Goal: Complete application form: Complete application form

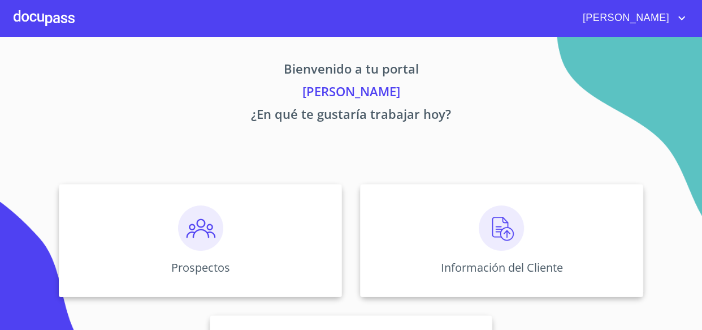
click at [200, 232] on div "Prospectos" at bounding box center [200, 240] width 283 height 113
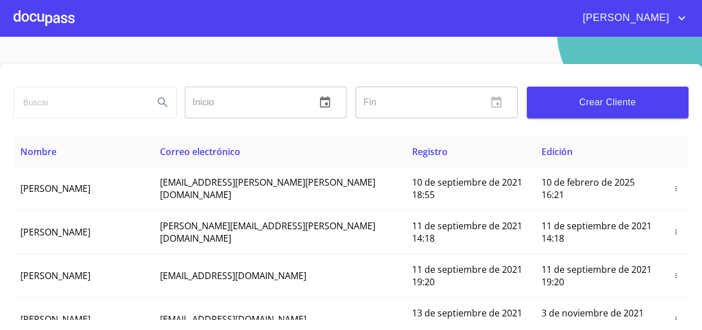
click at [588, 112] on button "Crear Cliente" at bounding box center [608, 103] width 162 height 32
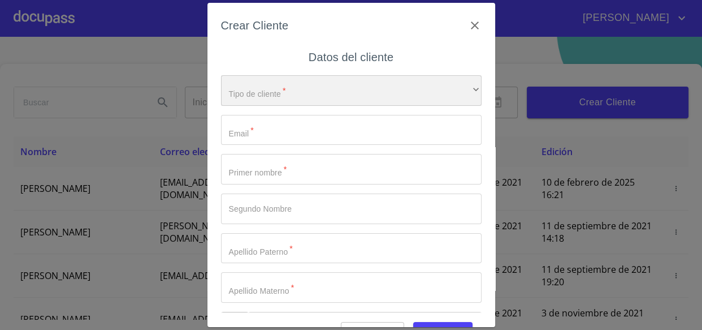
click at [317, 95] on div "​" at bounding box center [351, 90] width 261 height 31
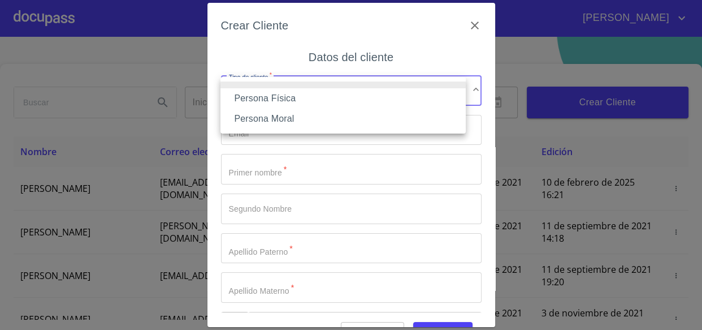
drag, startPoint x: 274, startPoint y: 102, endPoint x: 245, endPoint y: 141, distance: 49.3
click at [274, 101] on li "Persona Física" at bounding box center [343, 98] width 245 height 20
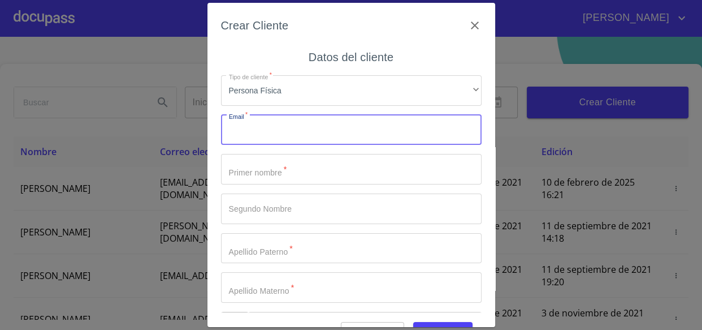
click at [248, 131] on input "Tipo de cliente   *" at bounding box center [351, 130] width 261 height 31
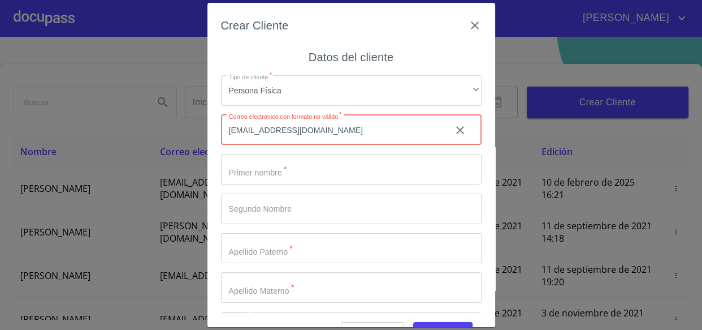
type input "[EMAIL_ADDRESS][DOMAIN_NAME]"
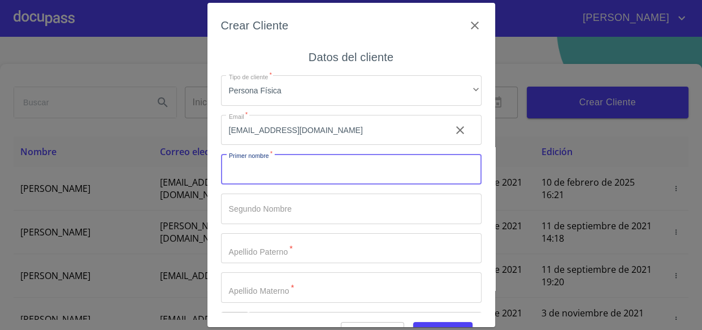
click at [230, 174] on input "Tipo de cliente   *" at bounding box center [351, 169] width 261 height 31
type input "AYDE"
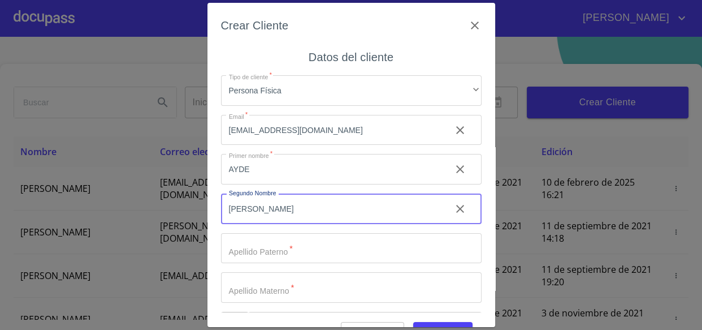
type input "[PERSON_NAME]"
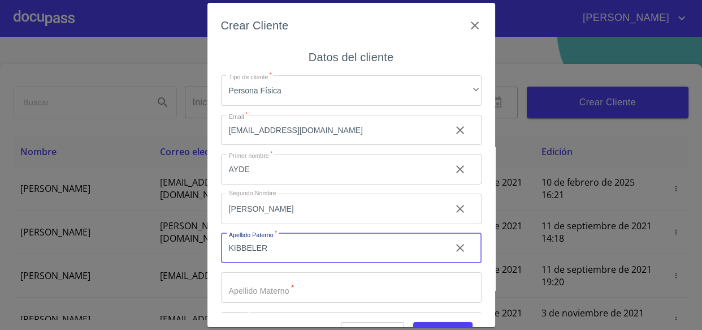
type input "KIBBELER"
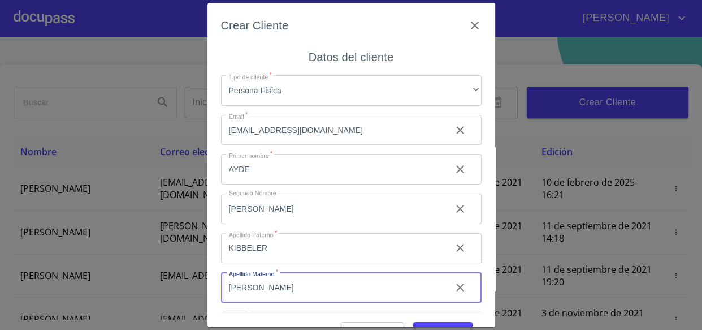
type input "[PERSON_NAME]"
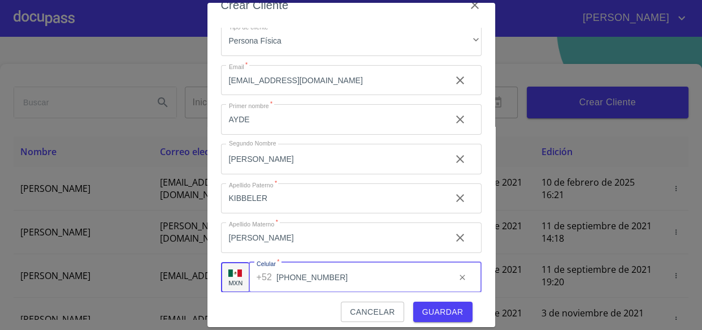
scroll to position [28, 0]
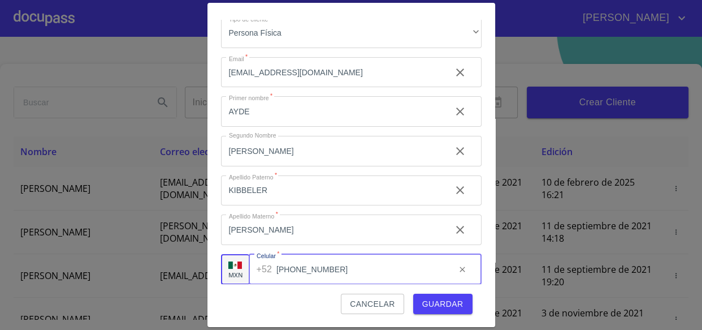
type input "[PHONE_NUMBER]"
click at [433, 304] on span "Guardar" at bounding box center [442, 304] width 41 height 14
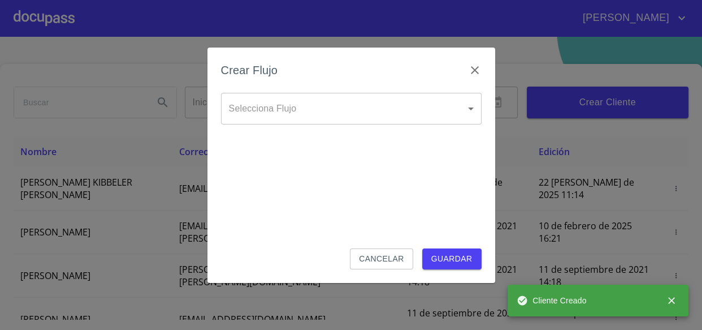
click at [326, 113] on body "[PERSON_NAME] ​ Fin ​ Crear Cliente Nombre Correo electrónico Registro Edición …" at bounding box center [351, 165] width 702 height 330
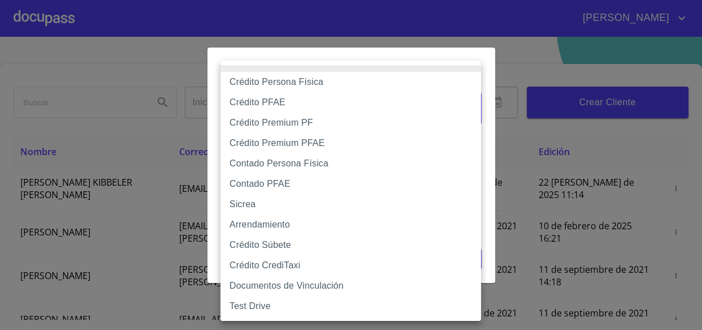
click at [268, 162] on li "Contado Persona Física" at bounding box center [351, 163] width 261 height 20
type input "60bf975b0d9865ccc2471536"
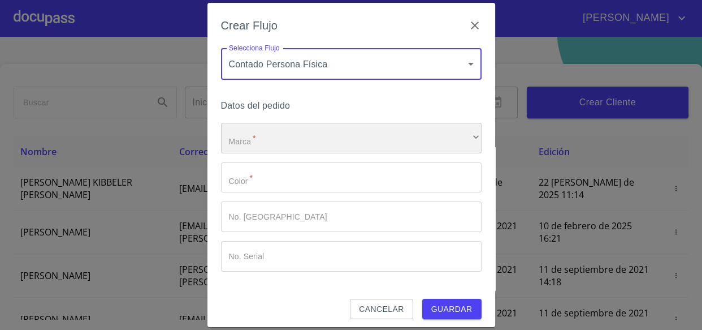
click at [251, 143] on div "​" at bounding box center [351, 138] width 261 height 31
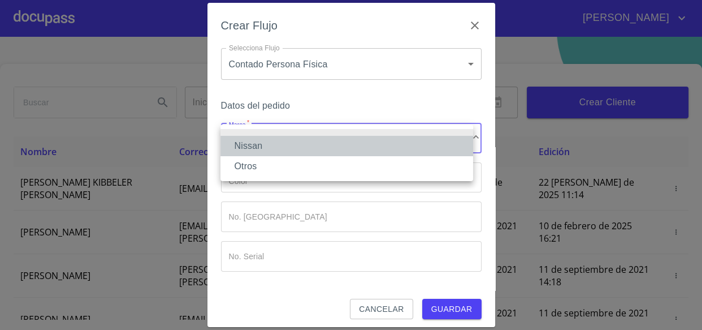
click at [256, 150] on li "Nissan" at bounding box center [347, 146] width 253 height 20
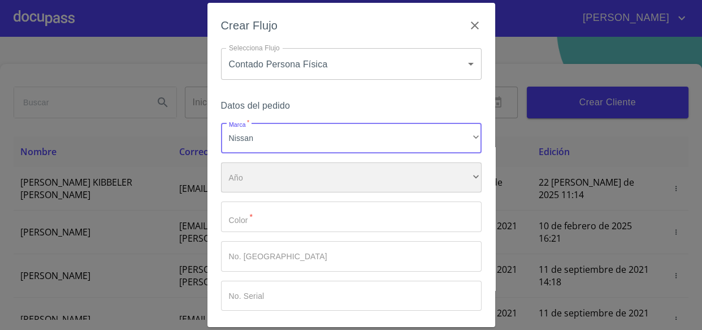
click at [264, 170] on div "​" at bounding box center [351, 177] width 261 height 31
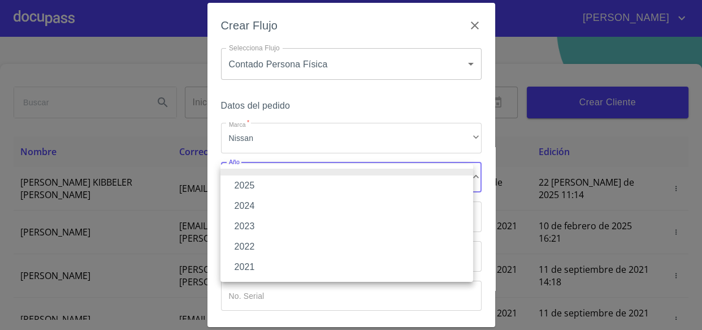
click at [249, 184] on li "2025" at bounding box center [347, 185] width 253 height 20
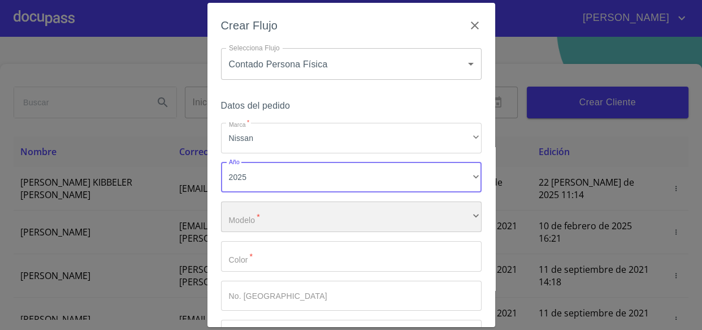
click at [280, 221] on div "​" at bounding box center [351, 216] width 261 height 31
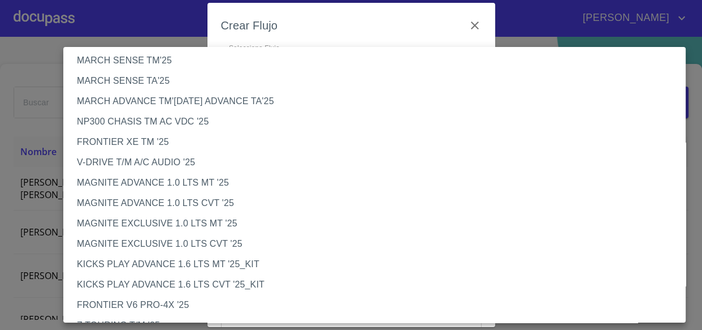
scroll to position [102, 0]
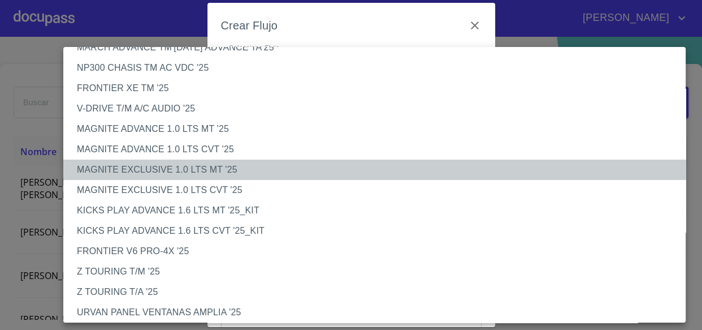
click at [154, 170] on li "MAGNITE EXCLUSIVE 1.0 LTS MT '25" at bounding box center [378, 169] width 631 height 20
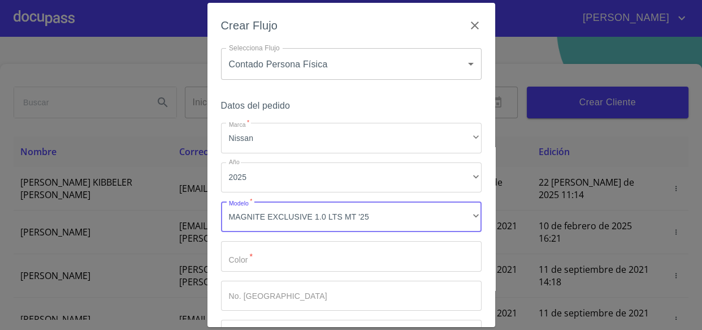
drag, startPoint x: 243, startPoint y: 265, endPoint x: 379, endPoint y: 270, distance: 136.4
click at [248, 266] on input "Marca   *" at bounding box center [351, 256] width 261 height 31
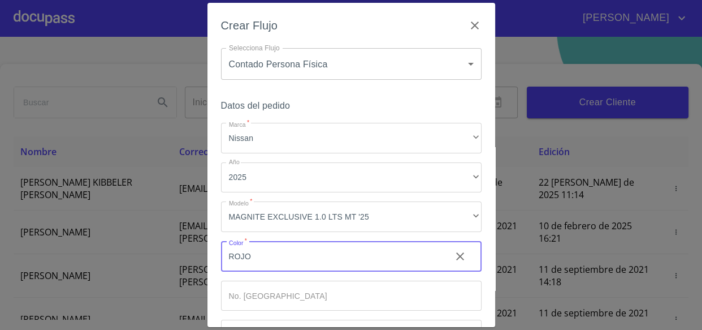
scroll to position [84, 0]
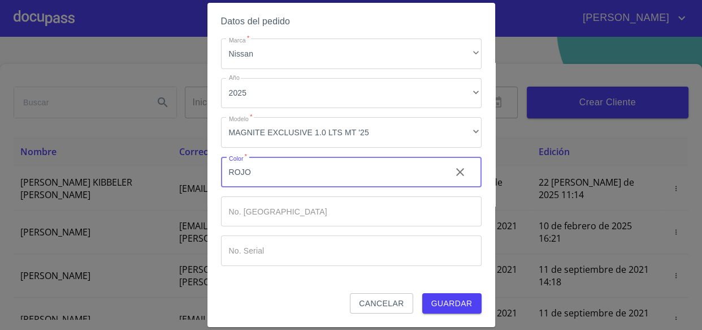
type input "ROJO"
click at [274, 187] on input "Marca   *" at bounding box center [331, 172] width 221 height 31
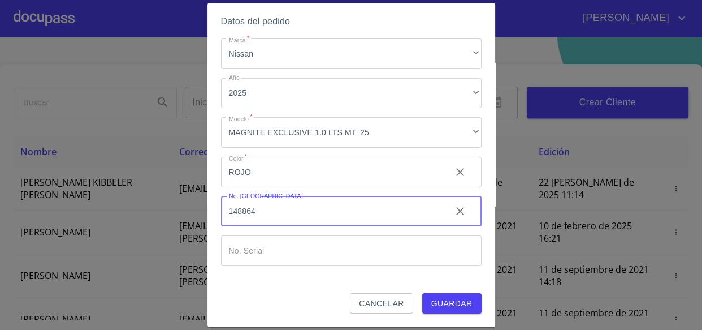
type input "148864"
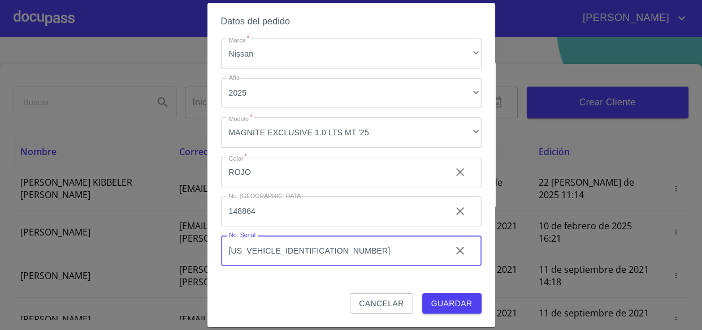
type input "[US_VEHICLE_IDENTIFICATION_NUMBER]"
click at [435, 304] on span "Guardar" at bounding box center [451, 303] width 41 height 14
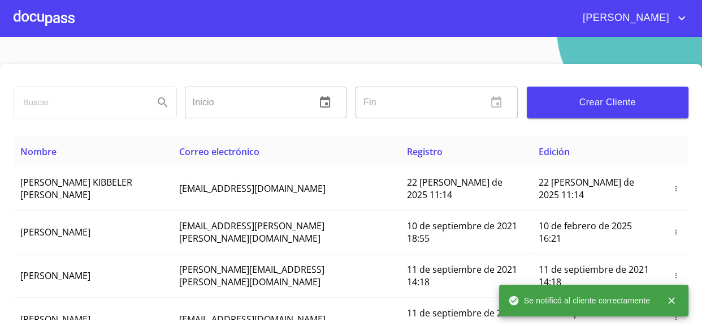
click at [42, 31] on div at bounding box center [44, 18] width 61 height 36
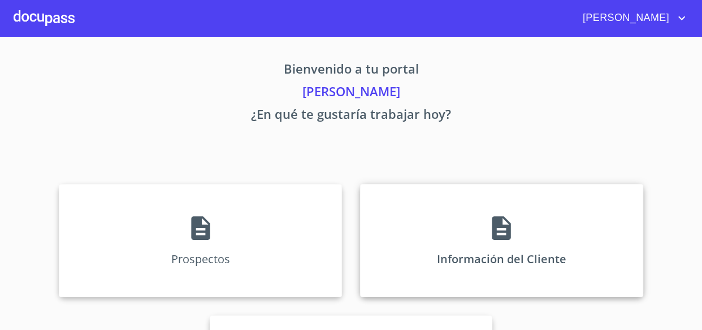
click at [474, 251] on p "Información del Cliente" at bounding box center [502, 258] width 130 height 15
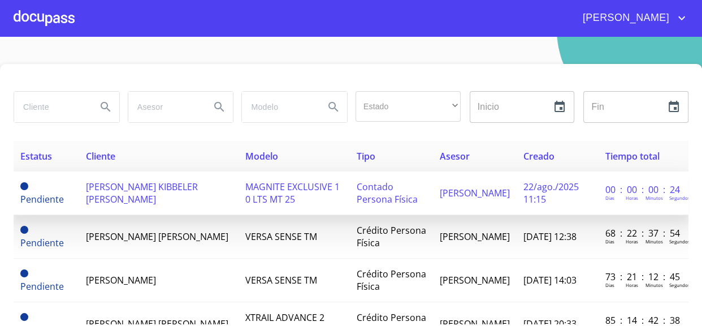
click at [129, 189] on span "[PERSON_NAME] KIBBELER [PERSON_NAME]" at bounding box center [142, 192] width 112 height 25
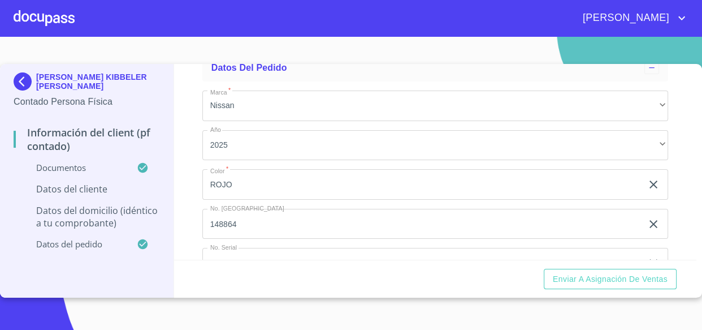
scroll to position [2626, 0]
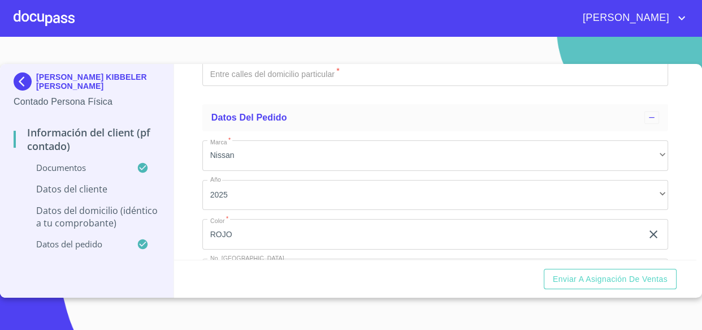
paste input "KIMA751013MMNBNY00"
type input "KIMA751013MMNBNY00"
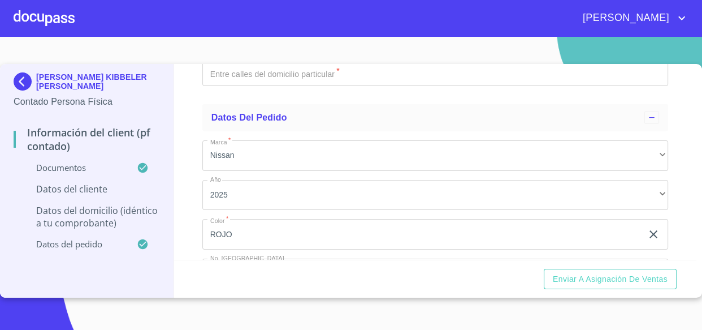
paste input "KIMA751013990"
type input "KIMA751013990"
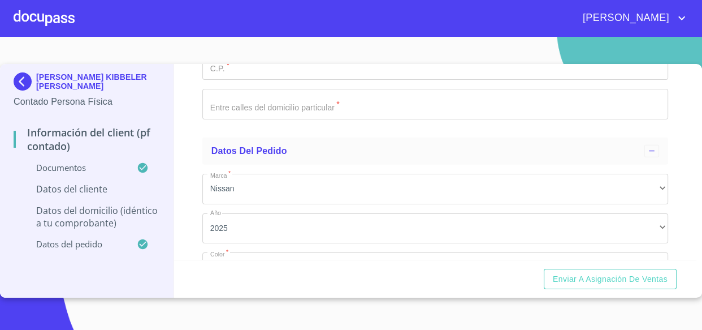
scroll to position [2575, 0]
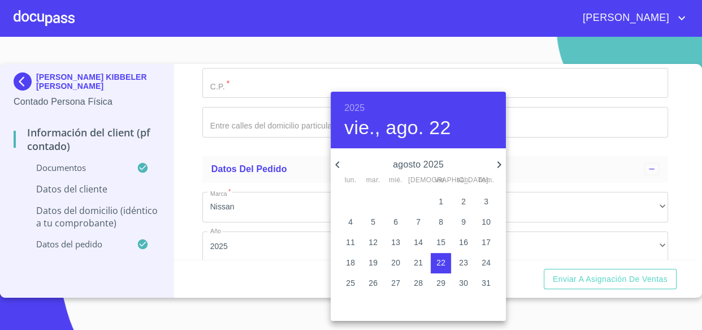
click at [356, 107] on h6 "2025" at bounding box center [354, 108] width 20 height 16
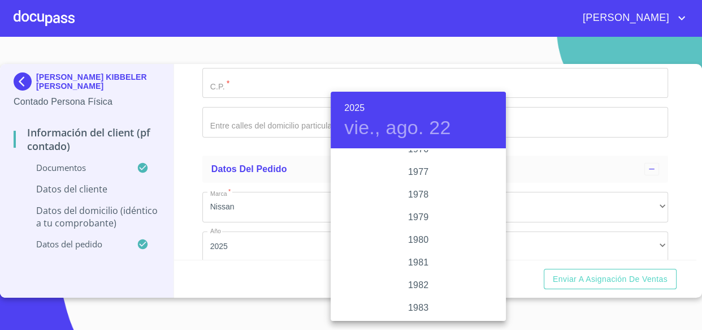
scroll to position [1114, 0]
click at [421, 180] on div "1975" at bounding box center [418, 178] width 175 height 23
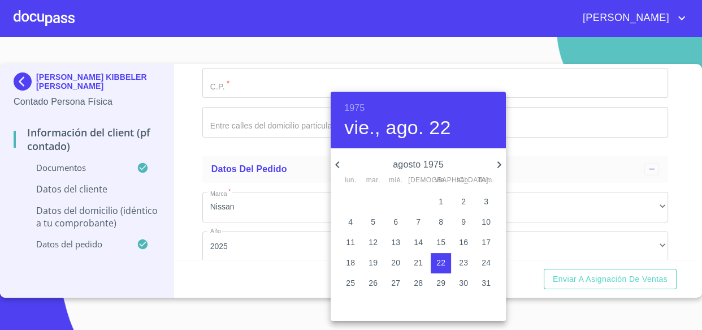
click at [341, 164] on icon "button" at bounding box center [338, 165] width 14 height 14
click at [498, 166] on icon "button" at bounding box center [500, 164] width 4 height 7
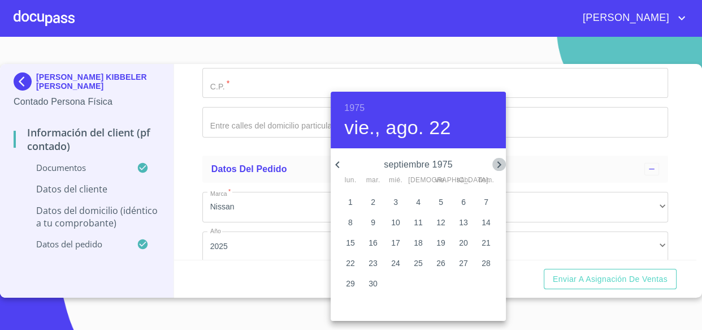
click at [498, 166] on icon "button" at bounding box center [500, 164] width 4 height 7
click at [353, 242] on p "13" at bounding box center [350, 241] width 9 height 11
type input "13 de oct. de 1975"
click at [303, 204] on div at bounding box center [351, 165] width 702 height 330
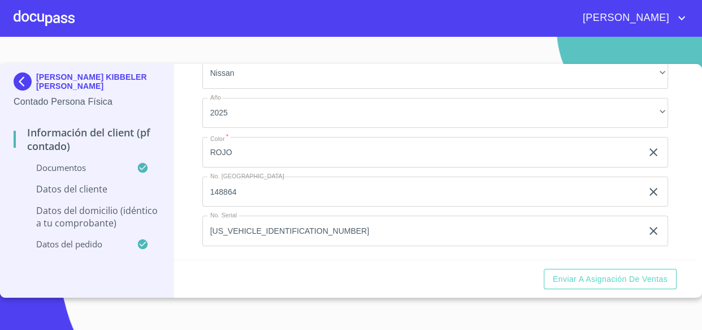
scroll to position [2729, 0]
paste input "KIMA751013990"
type input "K"
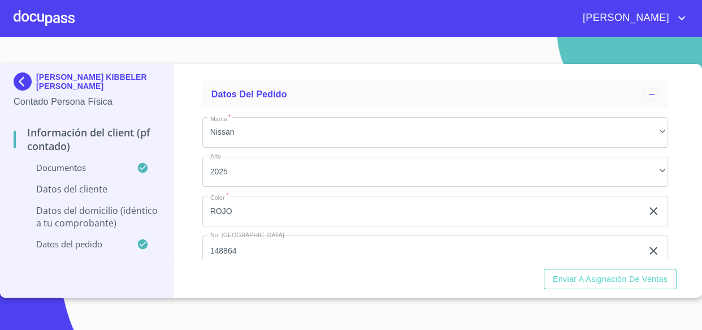
type input "1879003873"
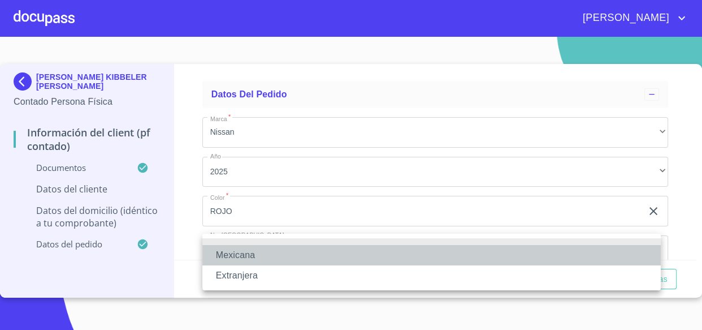
click at [238, 254] on li "Mexicana" at bounding box center [431, 255] width 459 height 20
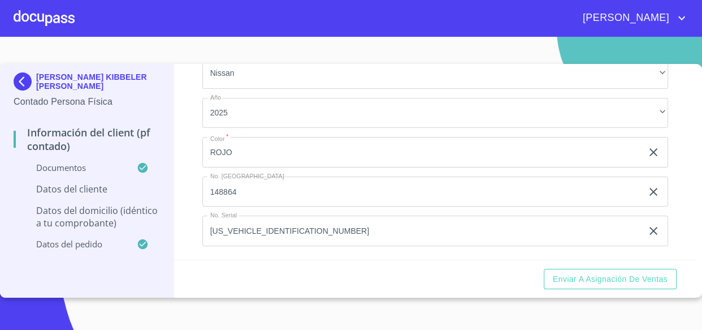
scroll to position [2755, 0]
type input "[GEOGRAPHIC_DATA]"
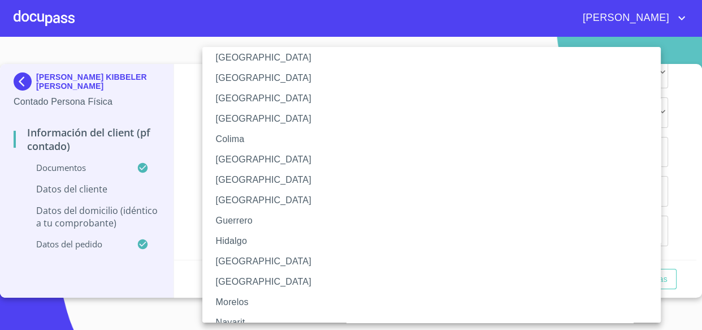
scroll to position [102, 0]
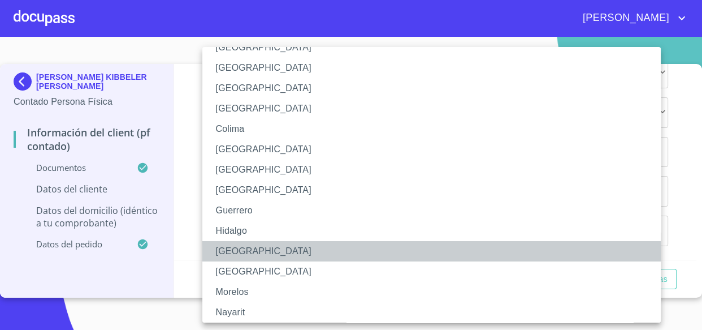
drag, startPoint x: 237, startPoint y: 252, endPoint x: 294, endPoint y: 241, distance: 58.1
click at [238, 252] on li "[GEOGRAPHIC_DATA]" at bounding box center [435, 251] width 467 height 20
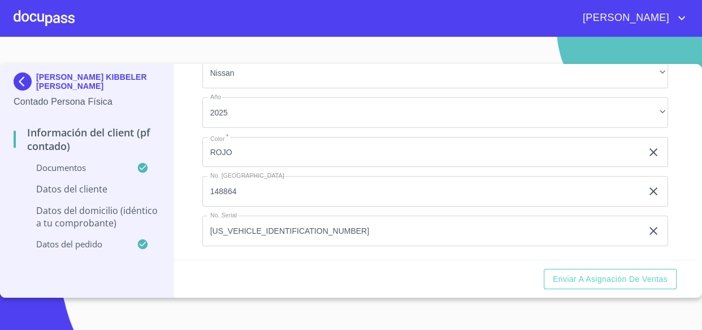
scroll to position [2858, 0]
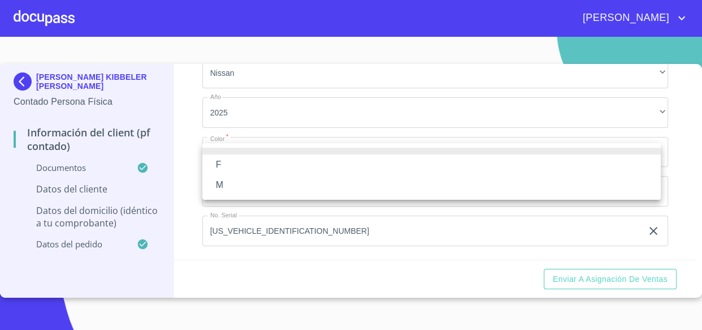
click at [228, 161] on li "F" at bounding box center [431, 164] width 459 height 20
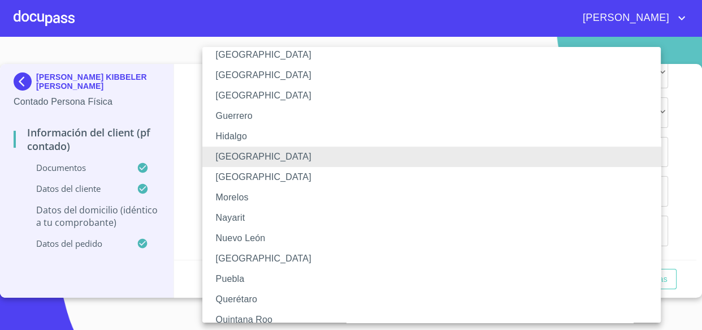
scroll to position [186, 0]
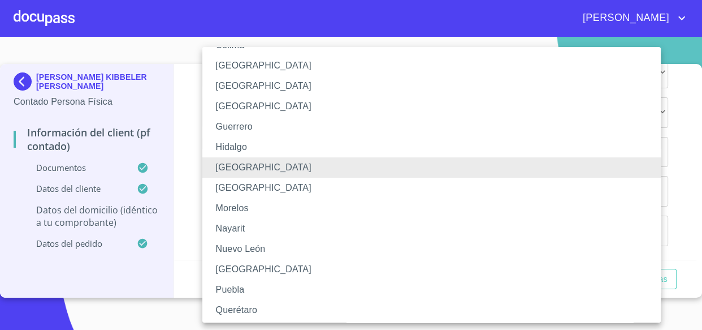
click at [246, 189] on li "[GEOGRAPHIC_DATA]" at bounding box center [435, 188] width 467 height 20
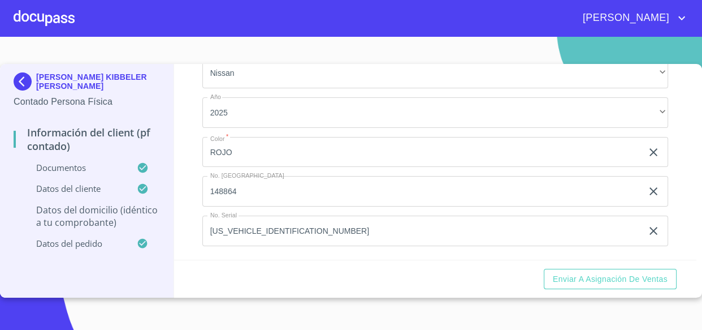
scroll to position [3064, 0]
type input "cerro del angel"
type input "168"
type input "chulavista"
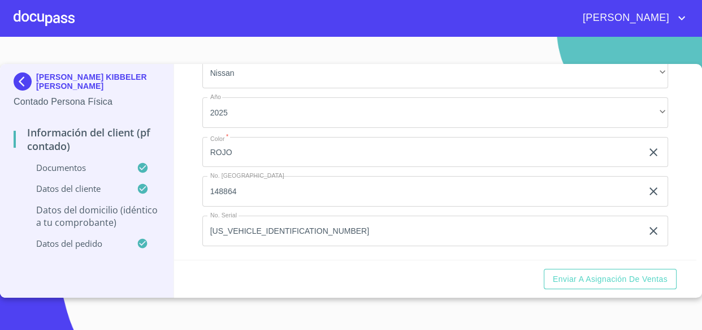
type input "mexcio"
type input "|"
type input "[GEOGRAPHIC_DATA]"
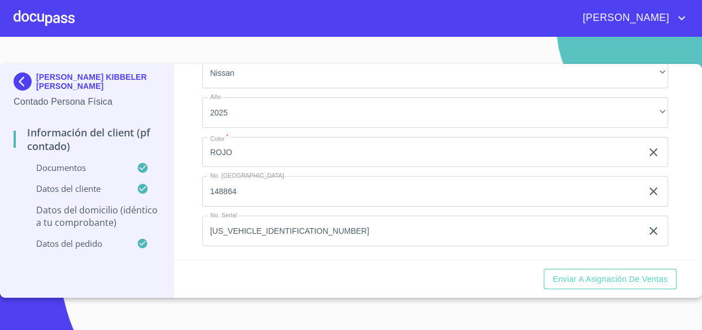
scroll to position [3213, 0]
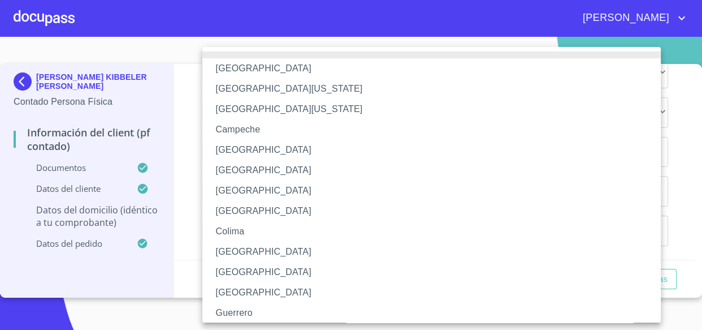
scroll to position [102, 0]
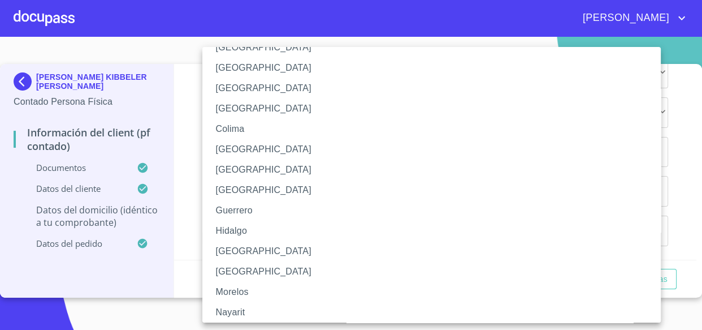
click at [235, 249] on li "[GEOGRAPHIC_DATA]" at bounding box center [435, 251] width 467 height 20
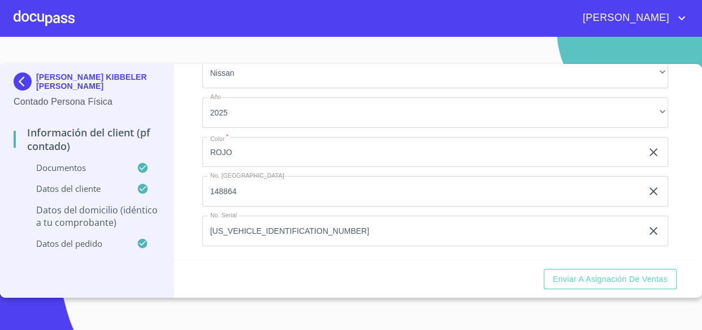
type input "tlajomulco [PERSON_NAME]"
type input "45653"
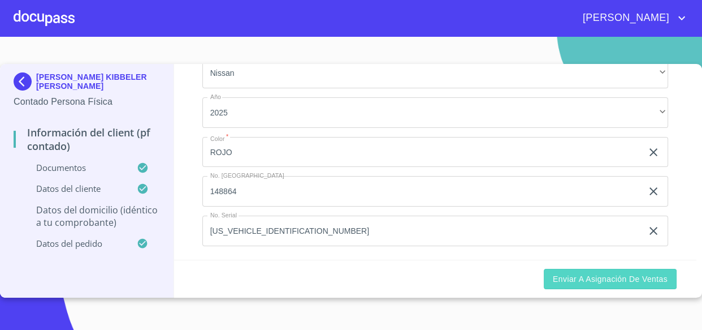
type input "cerro [PERSON_NAME]"
click at [604, 277] on span "Enviar a Asignación de Ventas" at bounding box center [610, 279] width 115 height 14
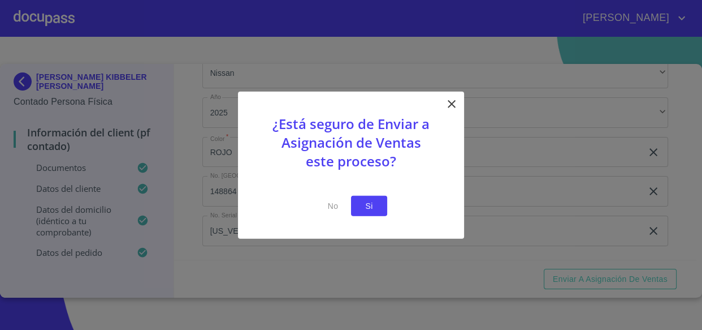
click at [369, 208] on span "Si" at bounding box center [369, 205] width 18 height 14
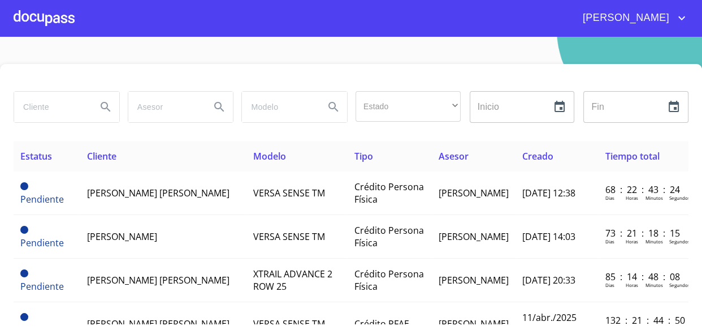
click at [33, 20] on div at bounding box center [44, 18] width 61 height 36
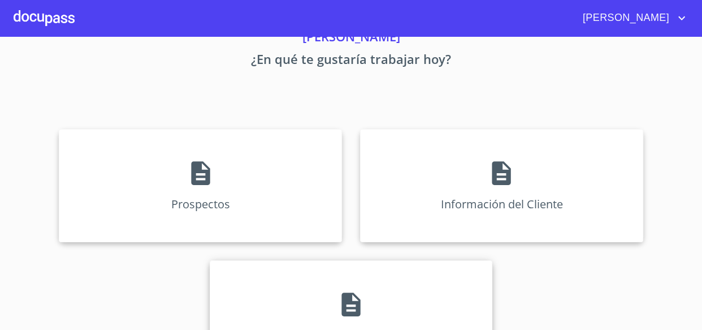
scroll to position [107, 0]
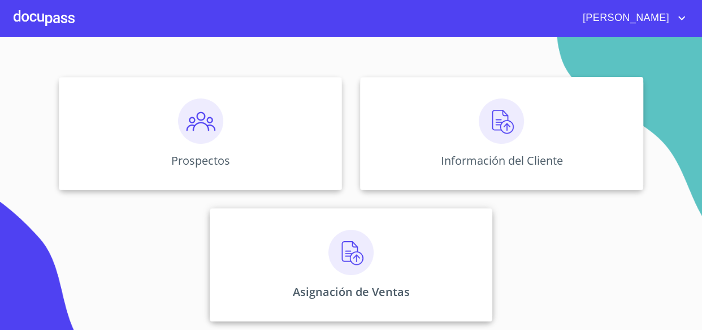
click at [343, 271] on img at bounding box center [351, 252] width 45 height 45
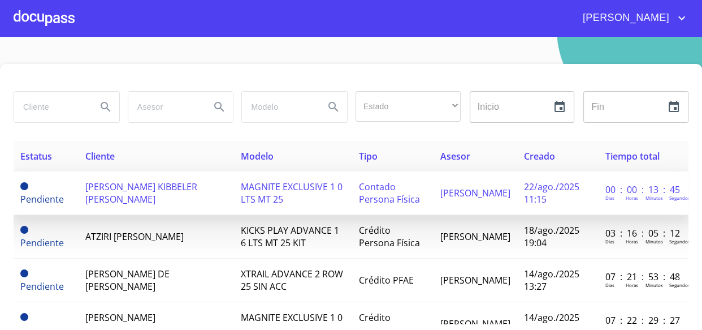
click at [111, 195] on span "[PERSON_NAME] KIBBELER [PERSON_NAME]" at bounding box center [141, 192] width 112 height 25
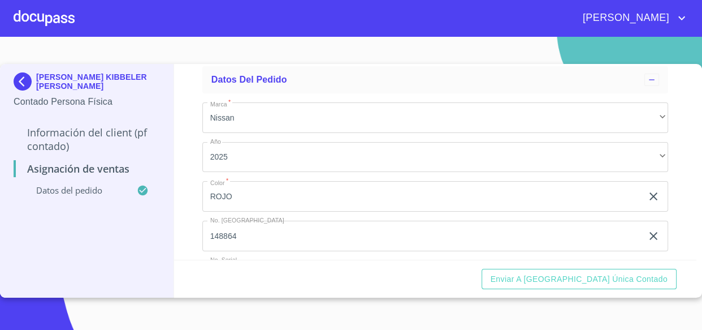
scroll to position [101, 0]
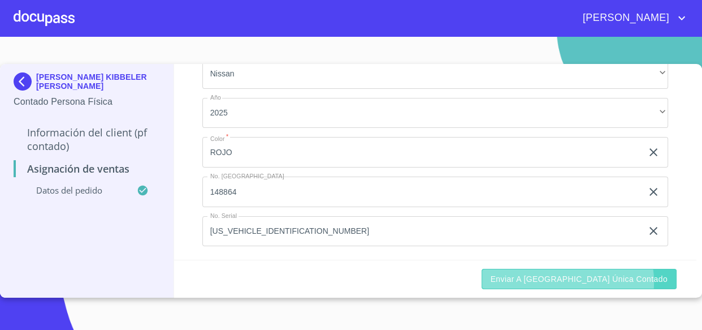
click at [617, 281] on span "Enviar a [GEOGRAPHIC_DATA] única contado" at bounding box center [580, 279] width 178 height 14
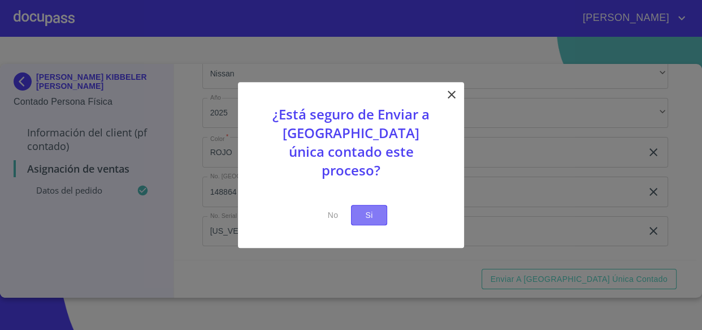
click at [376, 209] on span "Si" at bounding box center [369, 215] width 18 height 14
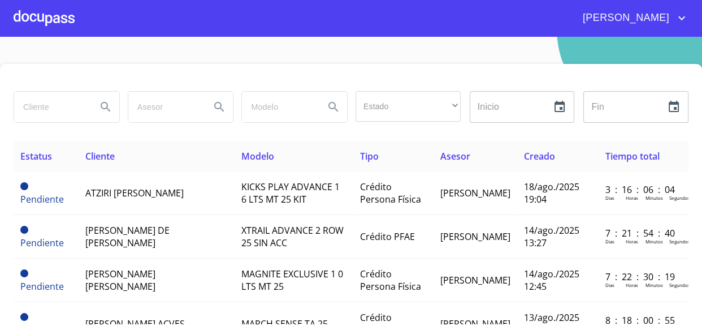
click at [27, 101] on input "search" at bounding box center [51, 107] width 74 height 31
type input "ayde"
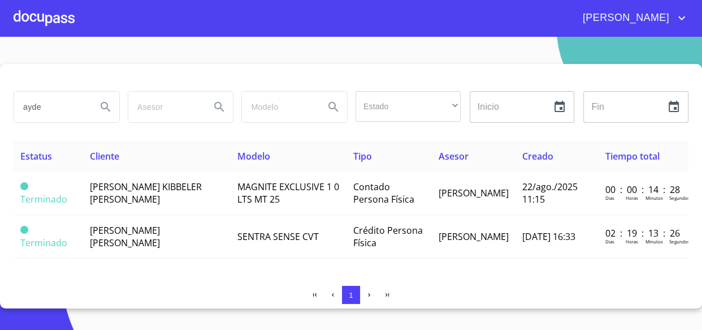
click at [132, 75] on div at bounding box center [351, 77] width 675 height 27
click at [294, 48] on section "[PERSON_NAME] Estado ​ ​ Inicio ​ Fin ​ Estatus Cliente Modelo Tipo Asesor Crea…" at bounding box center [351, 183] width 702 height 293
click at [29, 21] on div at bounding box center [44, 18] width 61 height 36
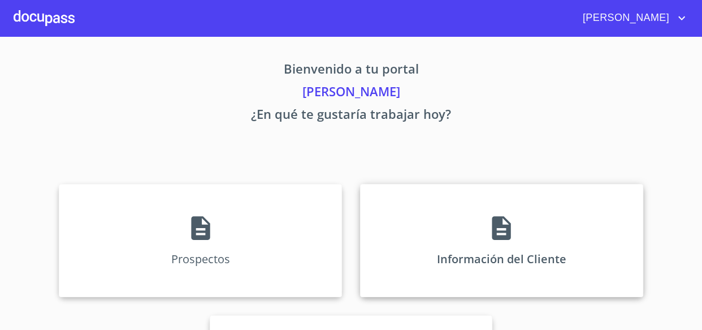
click at [508, 236] on icon at bounding box center [501, 228] width 28 height 28
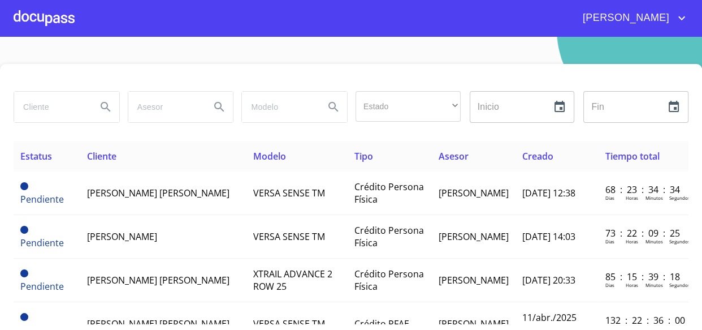
click at [24, 105] on input "search" at bounding box center [51, 107] width 74 height 31
type input "[PERSON_NAME]"
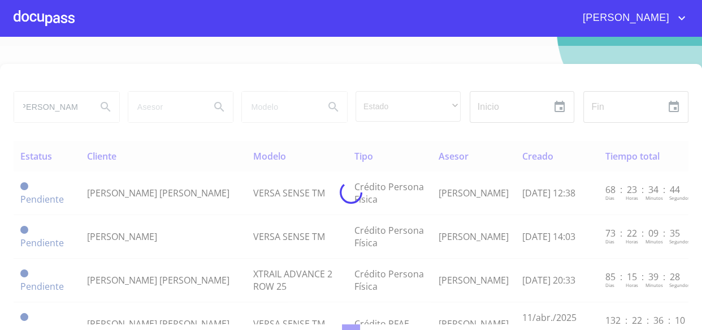
scroll to position [0, 5]
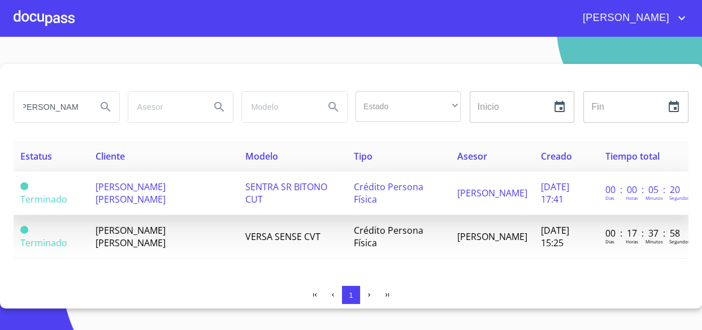
click at [116, 193] on span "[PERSON_NAME] [PERSON_NAME]" at bounding box center [131, 192] width 70 height 25
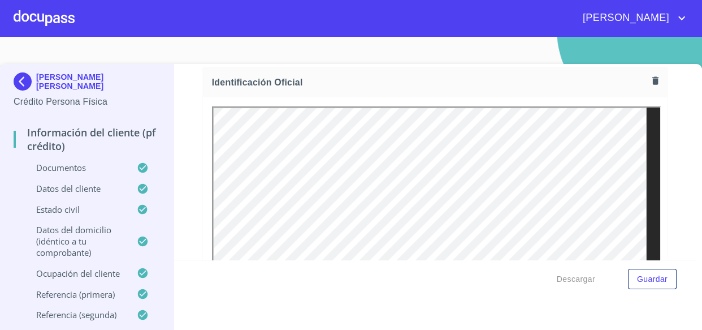
scroll to position [349, 0]
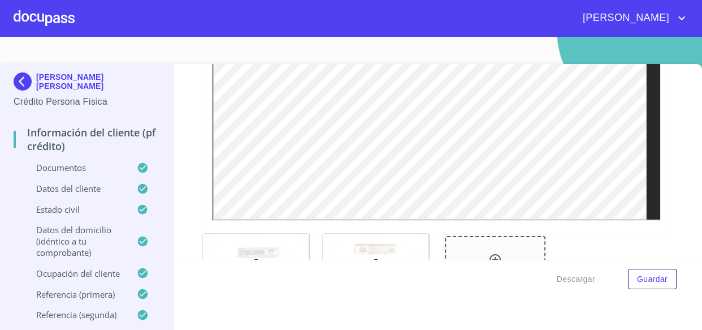
click at [376, 252] on div at bounding box center [376, 262] width 106 height 56
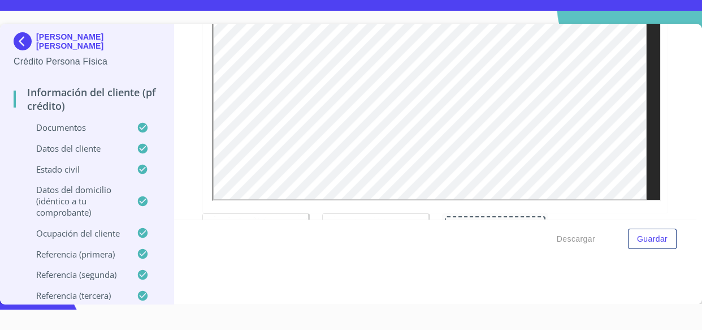
scroll to position [340, 0]
